Goal: Communication & Community: Answer question/provide support

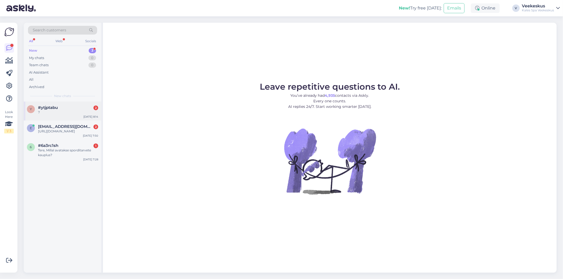
click at [74, 113] on div "?" at bounding box center [68, 112] width 60 height 5
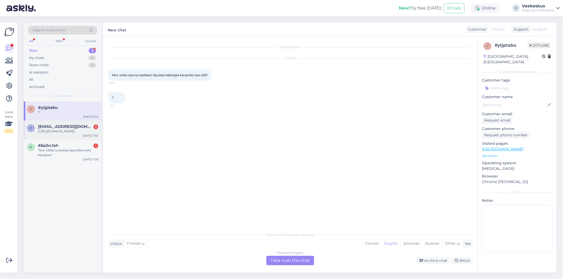
click at [94, 134] on div "[URL][DOMAIN_NAME]" at bounding box center [68, 131] width 60 height 5
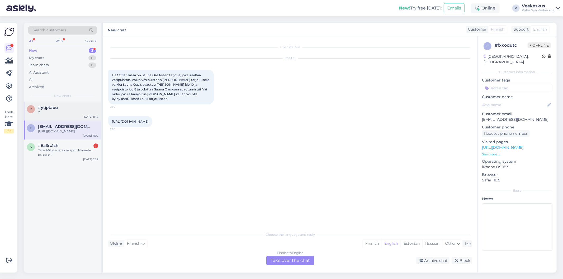
click at [73, 110] on div "?" at bounding box center [68, 112] width 60 height 5
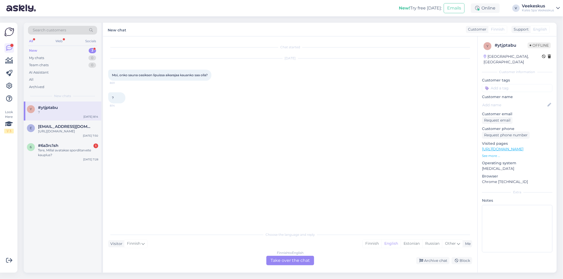
click at [172, 77] on div "Moi, onko sauna oasiksen lipuissa aikarajaa kauanko saa olla? 8:01" at bounding box center [159, 75] width 103 height 11
click at [411, 246] on div "Estonian" at bounding box center [412, 244] width 22 height 8
click at [292, 258] on div "Finnish to Estonian Take over the chat" at bounding box center [290, 261] width 48 height 10
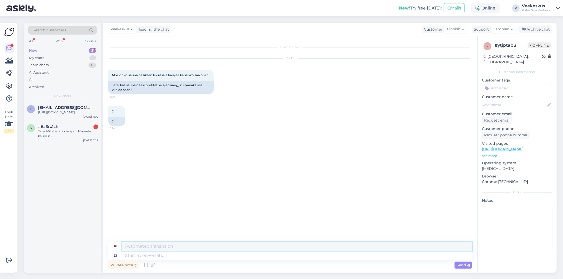
click at [162, 246] on textarea at bounding box center [297, 246] width 350 height 9
click at [176, 266] on div "Private note Send" at bounding box center [290, 265] width 364 height 10
click at [197, 253] on textarea at bounding box center [297, 255] width 350 height 9
type textarea "Tere"
type textarea "Hei"
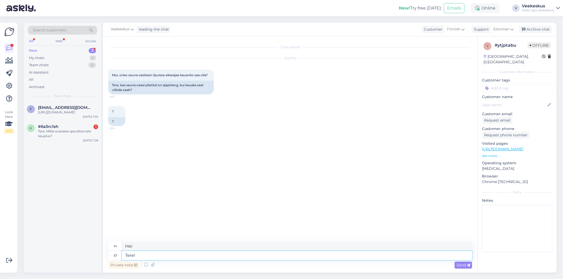
type textarea "Tere!"
type textarea "Hei!"
type textarea "Tere! [GEOGRAPHIC_DATA]"
type textarea "Hei! [GEOGRAPHIC_DATA]"
type textarea "Tere! Sauna-Oaas"
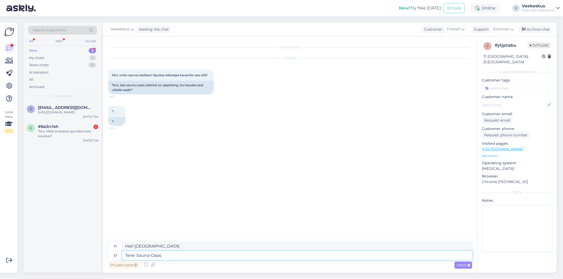
type textarea "Hei! Saunakeidas"
type textarea "Tere! Sauna-Oaasi pilet"
type textarea "Hei! Sauna Oasis -lippu"
type textarea "Tere! Sauna-Oaasi pilet on"
type textarea "Hei! Sauna Oasiksen lippu on"
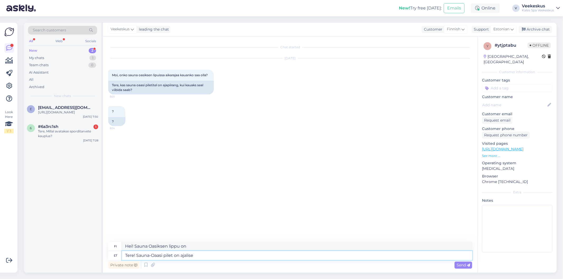
type textarea "Tere! Sauna-Oaasi pilet on ajalise"
type textarea "Hei! Sauna Oasis -lippu on määräaikainen."
type textarea "Tere! Sauna-Oaasi pilet o"
type textarea "Hei! Sauna Oasiksen lippu on"
type textarea "Tere! Sauna-Oaasi pilet"
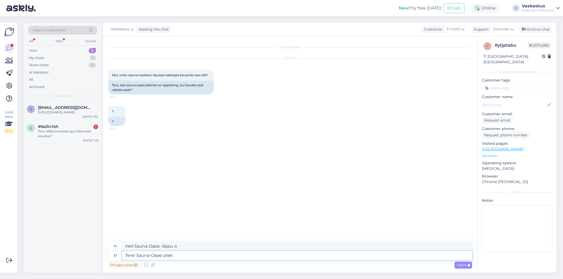
type textarea "Hei! Sauna Oasis -lippu"
type textarea "Tere! Sauna-Oaasi pilet on [PERSON_NAME] ajalise piir"
type textarea "Hei! Sauna Oasis -lippu on ilmainen."
type textarea "Tere! Sauna-Oaasi pilet on [PERSON_NAME] ajalise piiranguta"
type textarea "Hei! Sauna Oasis -lipulla ei ole aikarajaa."
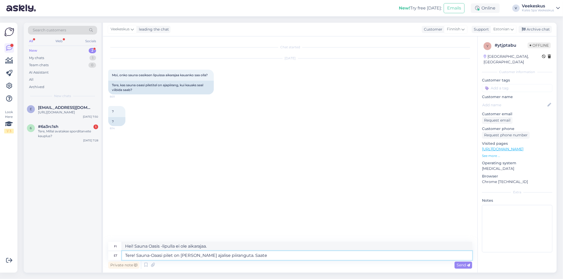
type textarea "Tere! Sauna-Oaasi pilet on [PERSON_NAME] ajalise piiranguta. Saate"
type textarea "Hei! Sauna-Oasis-lipulla ei ole aikarajaa. [PERSON_NAME]"
type textarea "Tere! Sauna-Oaasi pilet on ilma ajalise piiranguta."
type textarea "Hei! Sauna Oasis -lipulla ei ole aikarajaa."
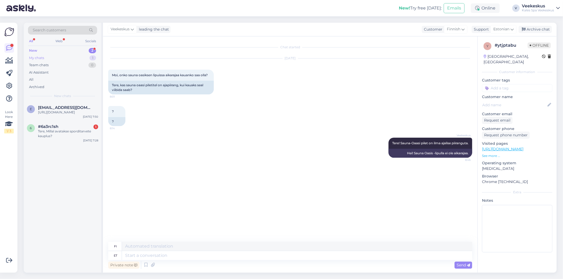
click at [78, 56] on div "My chats 1" at bounding box center [62, 57] width 69 height 7
click at [83, 50] on div "New 2" at bounding box center [62, 50] width 69 height 7
click at [88, 139] on div "Tere, Millal avatakse sporditarvete kauplus?" at bounding box center [68, 134] width 60 height 10
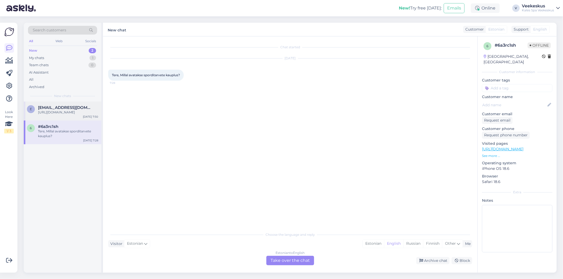
click at [65, 114] on div "[URL][DOMAIN_NAME]" at bounding box center [68, 112] width 60 height 5
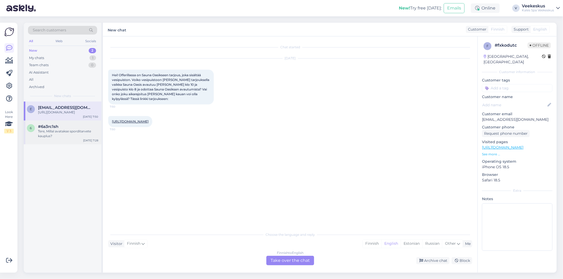
click at [85, 139] on div "Tere, Millal avatakse sporditarvete kauplus?" at bounding box center [68, 134] width 60 height 10
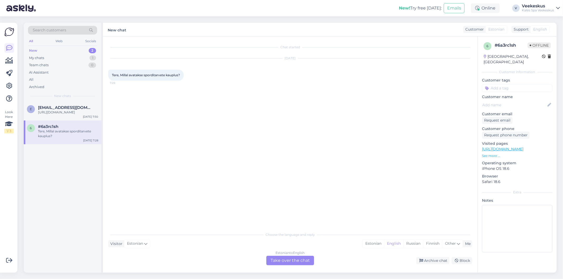
click at [304, 262] on div "Estonian to English Take over the chat" at bounding box center [290, 261] width 48 height 10
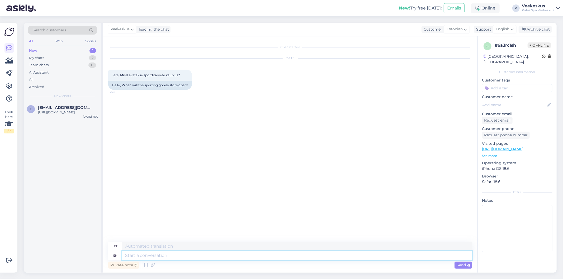
click at [186, 254] on textarea at bounding box center [297, 255] width 350 height 9
type textarea "Tere!"
type textarea "Tere"
type textarea "Tere!"
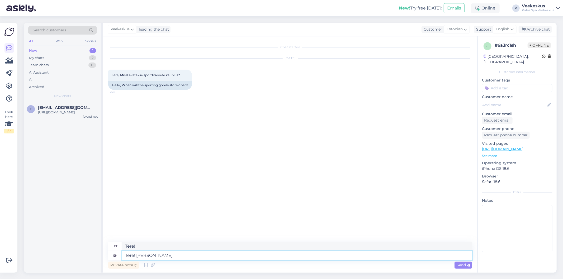
type textarea "Tere! [PERSON_NAME]"
type textarea "Tere! [PERSON_NAME] 8"
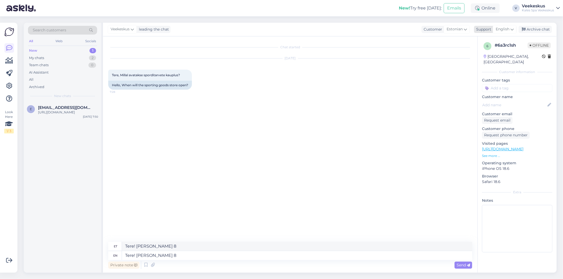
click at [505, 29] on span "English" at bounding box center [503, 29] width 14 height 6
type input "es"
click at [495, 59] on link "Estonian" at bounding box center [496, 61] width 58 height 8
click at [163, 255] on textarea "Tere! [PERSON_NAME] 8" at bounding box center [290, 254] width 364 height 11
type textarea "Tere! Kell 8:00"
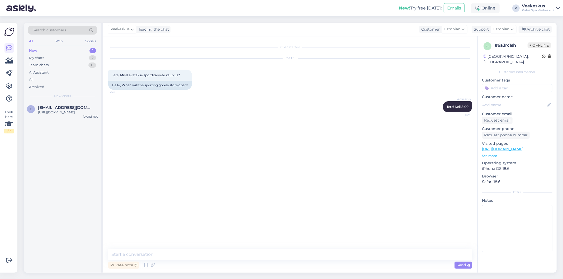
click at [63, 51] on div "New 1" at bounding box center [62, 50] width 69 height 7
click at [59, 113] on div "[URL][DOMAIN_NAME]" at bounding box center [68, 112] width 60 height 5
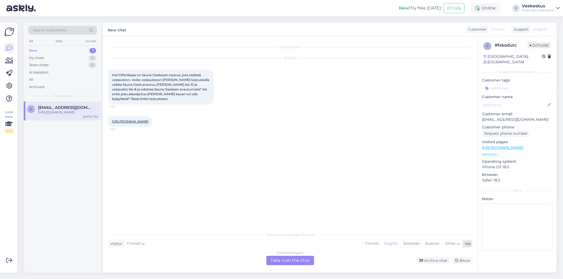
click at [408, 243] on div "Estonian" at bounding box center [412, 244] width 22 height 8
click at [300, 260] on div "Finnish to Estonian Take over the chat" at bounding box center [290, 261] width 48 height 10
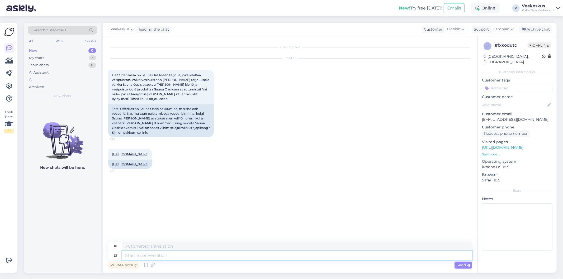
click at [173, 255] on textarea at bounding box center [297, 255] width 350 height 9
type textarea "Tere!"
type textarea "Hei!"
type textarea "Tere! [GEOGRAPHIC_DATA]"
type textarea "Hei! [GEOGRAPHIC_DATA]"
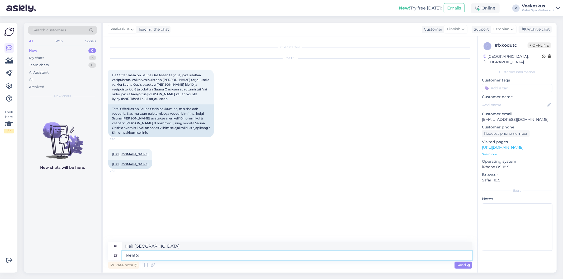
type textarea "Tere!"
type textarea "Hei!"
type textarea "Tere! Sa"
type textarea "Hei! La."
type textarea "Tere! Saate"
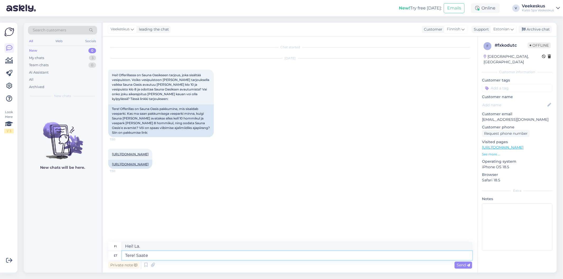
type textarea "Hei! [PERSON_NAME]"
type textarea "Tere! Saate [PERSON_NAME]"
type textarea "Hei! [PERSON_NAME]."
type textarea "Tere! Saate [PERSON_NAME] niimodi"
type textarea "Hei! [PERSON_NAME] tehdä sen näin."
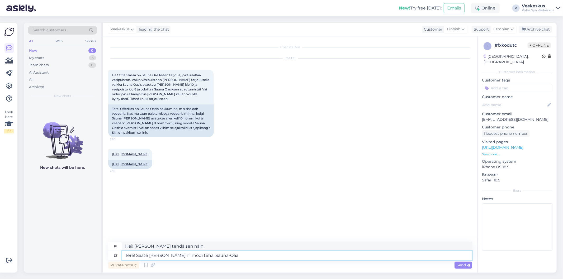
type textarea "Tere! Saate [PERSON_NAME] niimodi teha. Sauna-Oaas"
type textarea "Hei! [PERSON_NAME] tehdä sen näin. Sauna-Oaa"
type textarea "Tere! Saate [PERSON_NAME] niimodi teha. Sauna-Oaasi"
type textarea "Hei! [PERSON_NAME] tehdä sen näin. Sauna-Oaasi"
type textarea "Tere! Saate [PERSON_NAME] niimodi teha. Sauna-Oaasi pile"
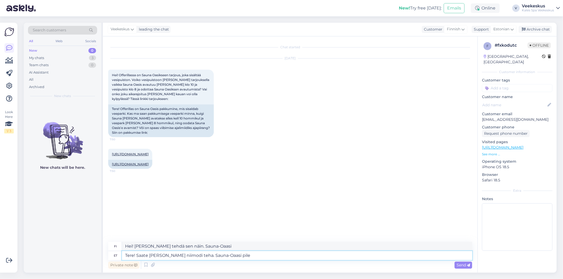
type textarea "Hei! [PERSON_NAME] tehdä sen näin. Sauna-Oaasi pil"
type textarea "Tere! Saate [PERSON_NAME] niimodi teha. Sauna-Oaasi piletil"
type textarea "Hei! [PERSON_NAME] tehdä sen näin. [GEOGRAPHIC_DATA]-lipulla"
type textarea "Tere! Saate [PERSON_NAME] niimodi teha. Sauna-Oaasi piletil ei"
type textarea "Hei! [PERSON_NAME] tehdä niin. Sauna-Oasis-lippu ei sisällä"
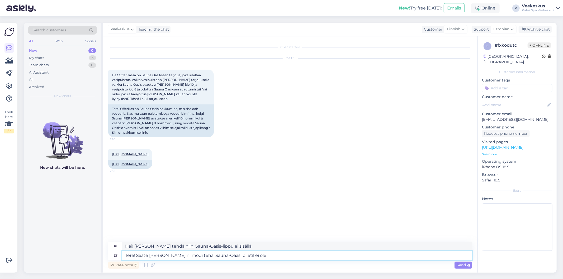
type textarea "Tere! Saate [PERSON_NAME] niimodi teha. Sauna-Oaasi piletil ei ole"
type textarea "Hei! [PERSON_NAME] tehdä sen näin. Sauna-Oasis-lipulla ei ole"
type textarea "Tere! Saate [PERSON_NAME] niimodi teha. Sauna-Oaasi piletil ei ole ajalise"
type textarea "Hei! [PERSON_NAME] tehdä sen näin. Sauna-Oasis-lipulla ei ole aikarajaa."
type textarea "Tere! Saate [PERSON_NAME] niimodi teha. Sauna-Oaasi piletil ei"
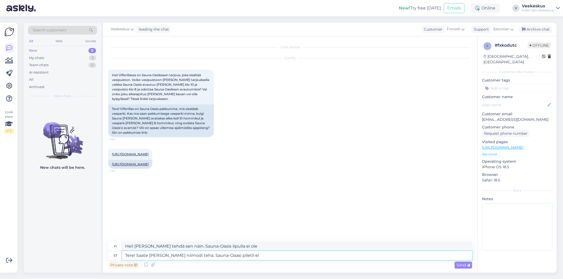
type textarea "Hei! [PERSON_NAME] tehdä niin. Sauna-Oasis-lippu ei sisällä"
type textarea "Tere! Saate [PERSON_NAME] niimodi teha. Sauna-Oaasi piletil"
type textarea "Hei! [PERSON_NAME] tehdä sen näin. [GEOGRAPHIC_DATA]-lipulla"
type textarea "Tere! Saate [PERSON_NAME] niimodi teha. Sauna-Oaasi"
type textarea "Hei! [PERSON_NAME] tehdä sen näin. Sauna-Oaasi"
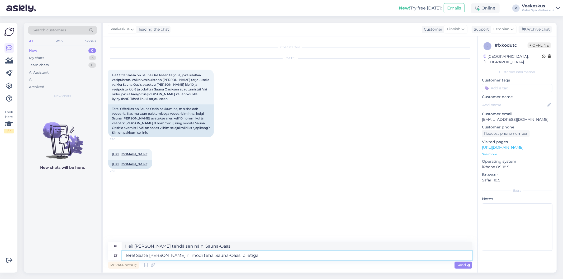
type textarea "Tere! Saate [PERSON_NAME] niimodi teha. Sauna-Oaasi piletiga"
type textarea "Hei! [PERSON_NAME] tehdä sen näin. [GEOGRAPHIC_DATA]-lipulla"
type textarea "Tere! Saate [PERSON_NAME] niimodi teha. Sauna-Oaasi"
type textarea "Hei! [PERSON_NAME] tehdä sen näin. Sauna-Oaasi"
type textarea "Tere! Saate [PERSON_NAME] niimodi teha. Sauna-Oaasi pilet"
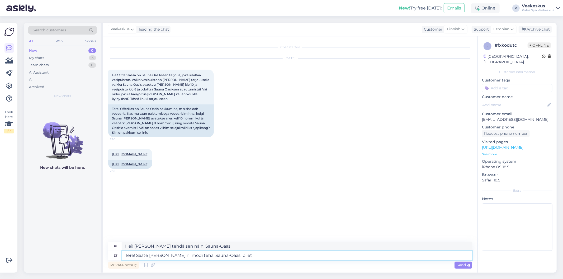
type textarea "Hei! [PERSON_NAME] tehdä sen näin. Sauna-Oasis-lippu"
type textarea "Tere! Saate [PERSON_NAME] niimodi teha. Sauna-Oaasi pilet on"
type textarea "Hei! [PERSON_NAME] tehdä sen näin. Sauna Oasis -lippu on"
type textarea "Tere! Saate [PERSON_NAME] niimodi teha. Sauna-Oaasi pilet on [PERSON_NAME]"
type textarea "Hei! [PERSON_NAME] tehdä sen näin. Sauna-Oasis-lippu on ilmainen."
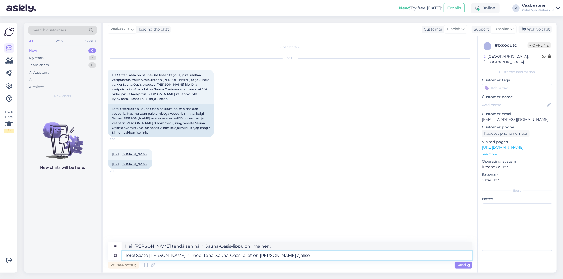
type textarea "Tere! Saate [PERSON_NAME] niimodi teha. Sauna-Oaasi pilet on [PERSON_NAME] ajal…"
type textarea "Hei! [PERSON_NAME] tehdä sen näin. Sauna-Oasis-lippu on aikarajaton."
type textarea "Tere! Saate küll niimodi teha. Sauna-Oaasi pilet on ilma ajalise piiranguta."
type textarea "Hei! [PERSON_NAME] tehdä niin. Sauna-Oaasi-lipulla ei ole aikarajaa."
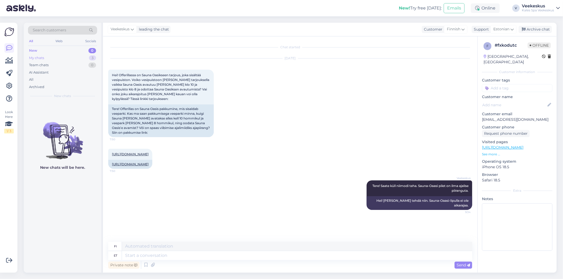
click at [70, 59] on div "My chats 3" at bounding box center [62, 57] width 69 height 7
